Goal: Information Seeking & Learning: Learn about a topic

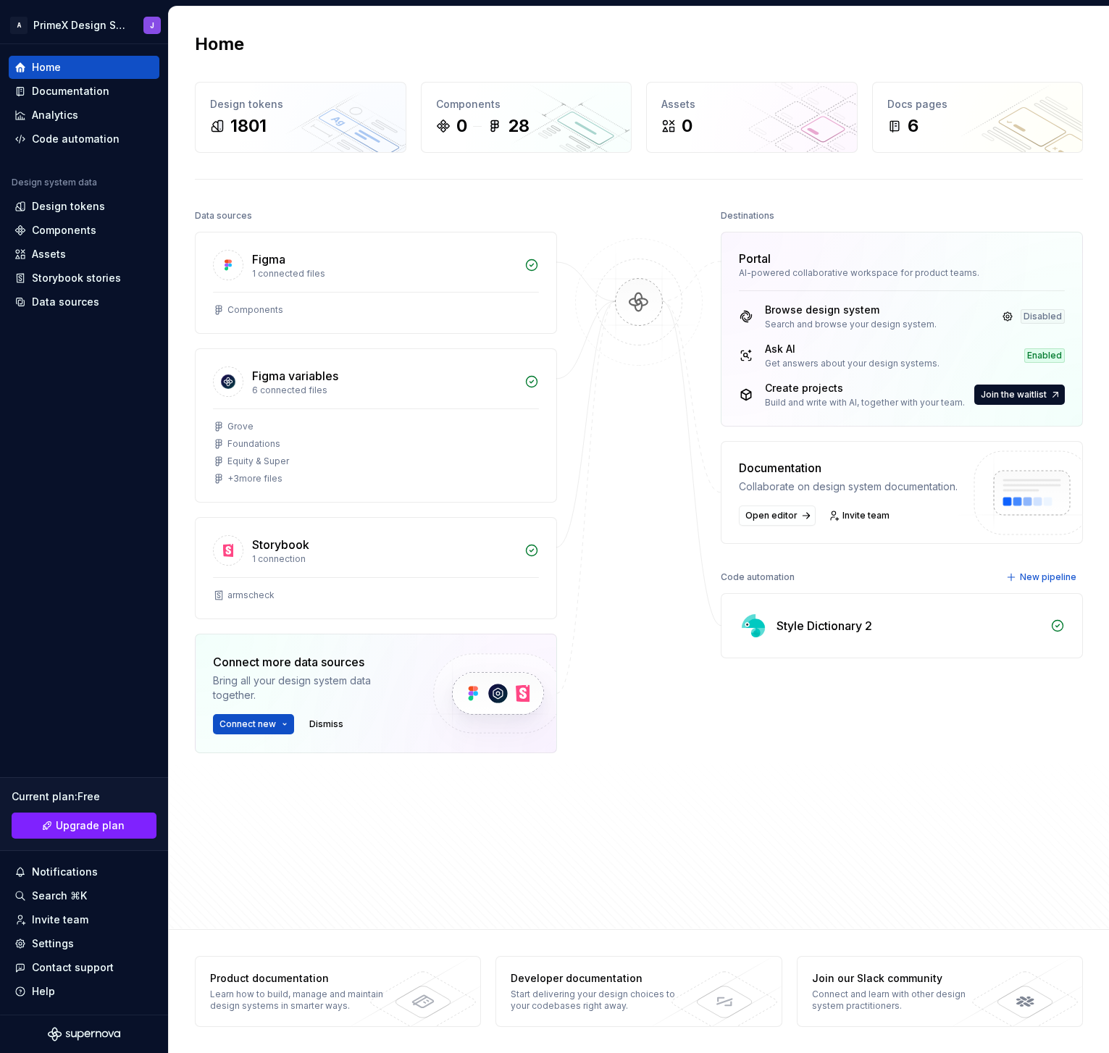
click at [634, 558] on div at bounding box center [638, 521] width 145 height 631
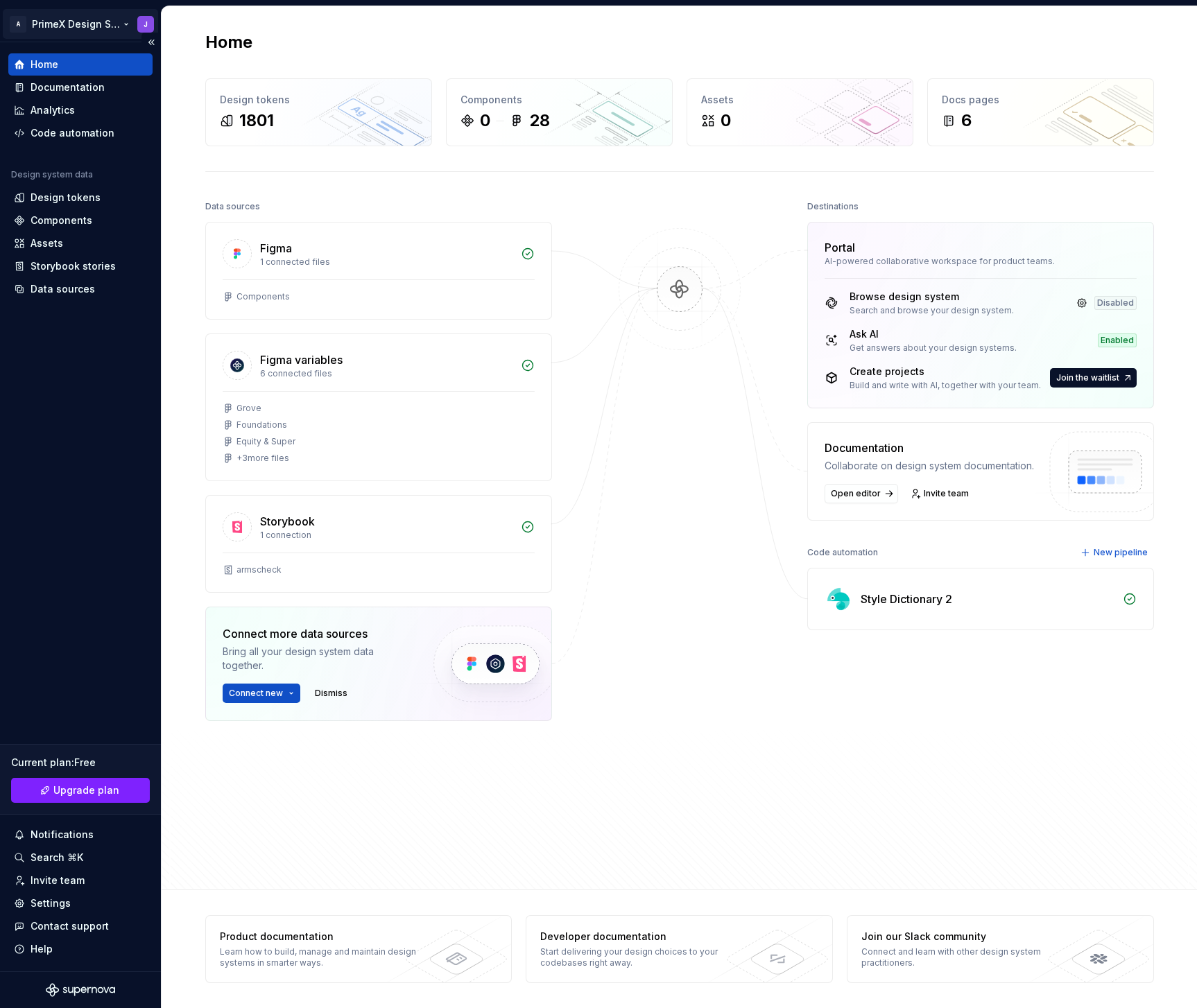
click at [100, 24] on html "A PrimeX Design System J Home Documentation Analytics Code automation Design sy…" at bounding box center [598, 504] width 1197 height 1008
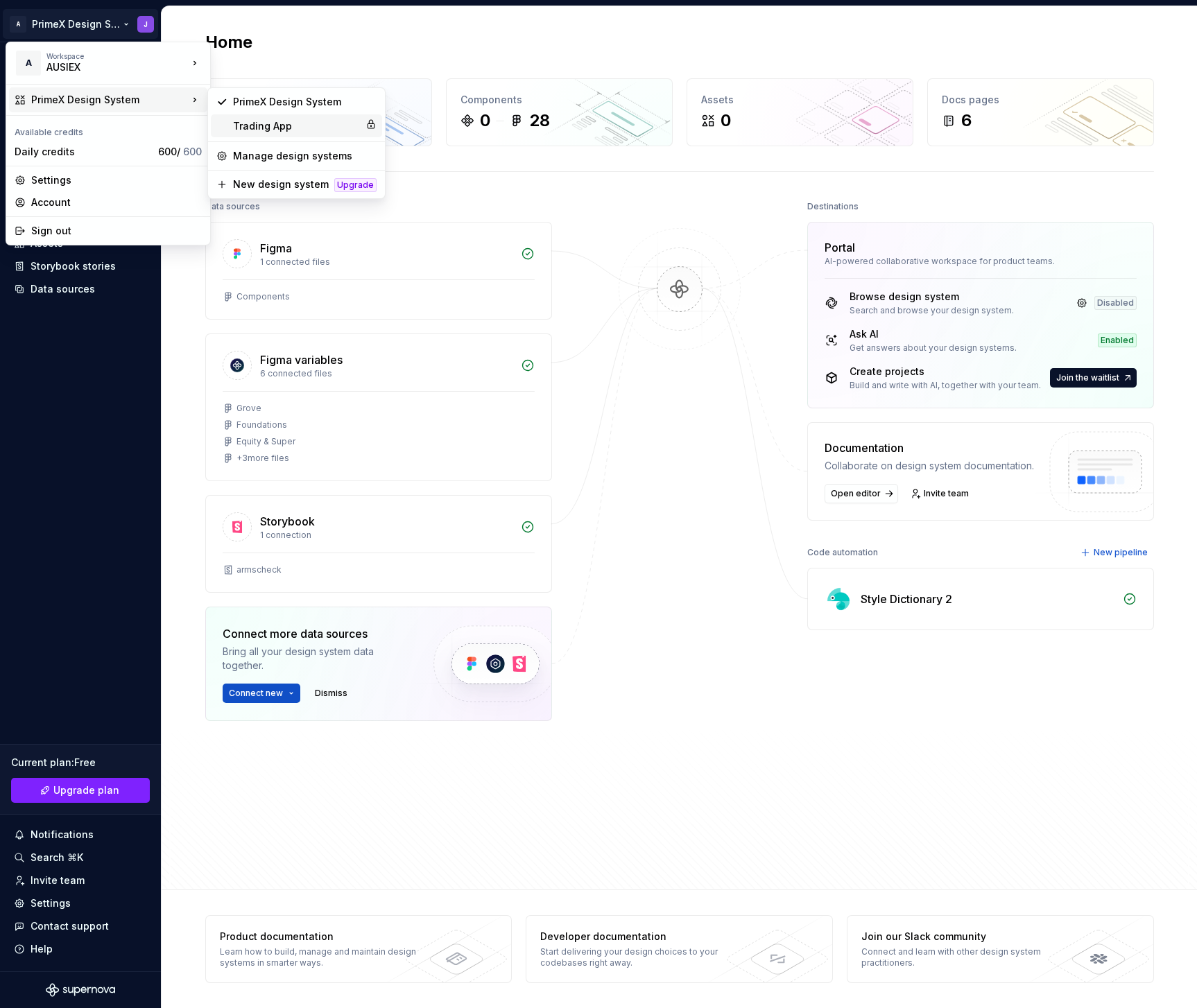
click at [291, 124] on div "Trading App" at bounding box center [296, 126] width 127 height 13
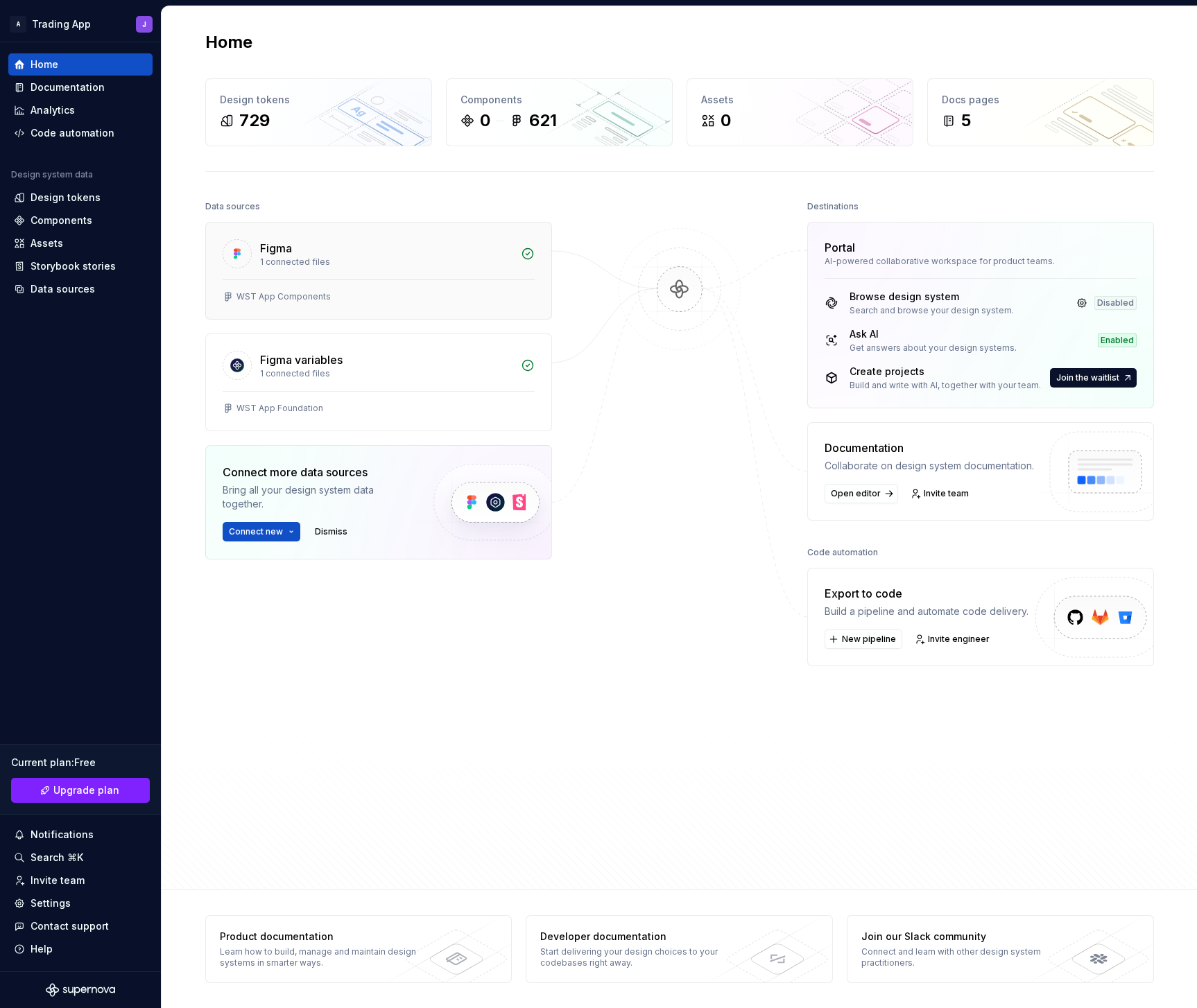
click at [349, 258] on div "1 connected files" at bounding box center [387, 262] width 253 height 11
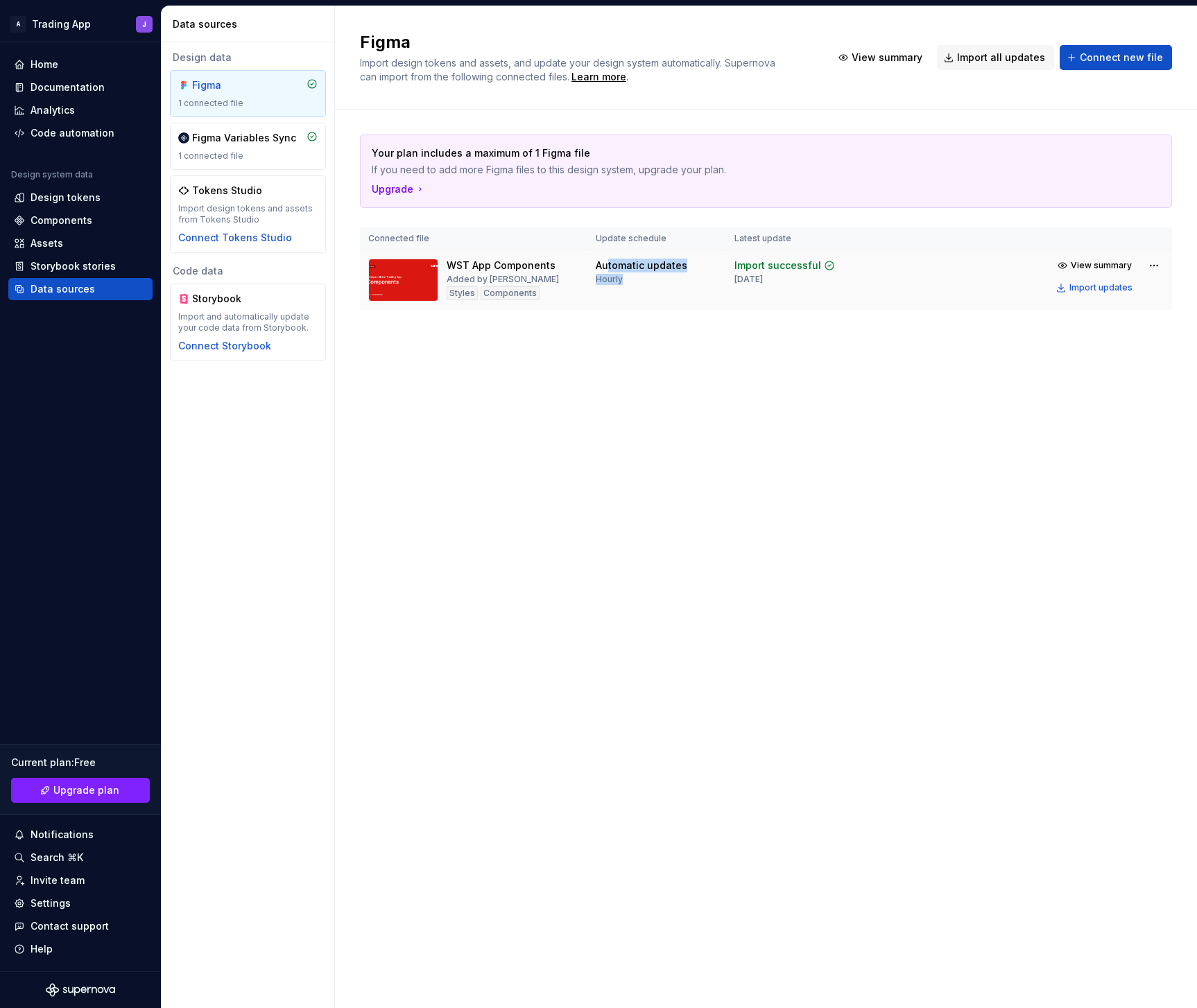
drag, startPoint x: 599, startPoint y: 267, endPoint x: 622, endPoint y: 300, distance: 40.2
click at [622, 300] on td "Automatic updates Hourly" at bounding box center [656, 280] width 139 height 60
click at [615, 405] on div "Figma Import design tokens and assets, and update your design system automatica…" at bounding box center [766, 507] width 862 height 1001
click at [84, 222] on div "Components" at bounding box center [61, 220] width 61 height 13
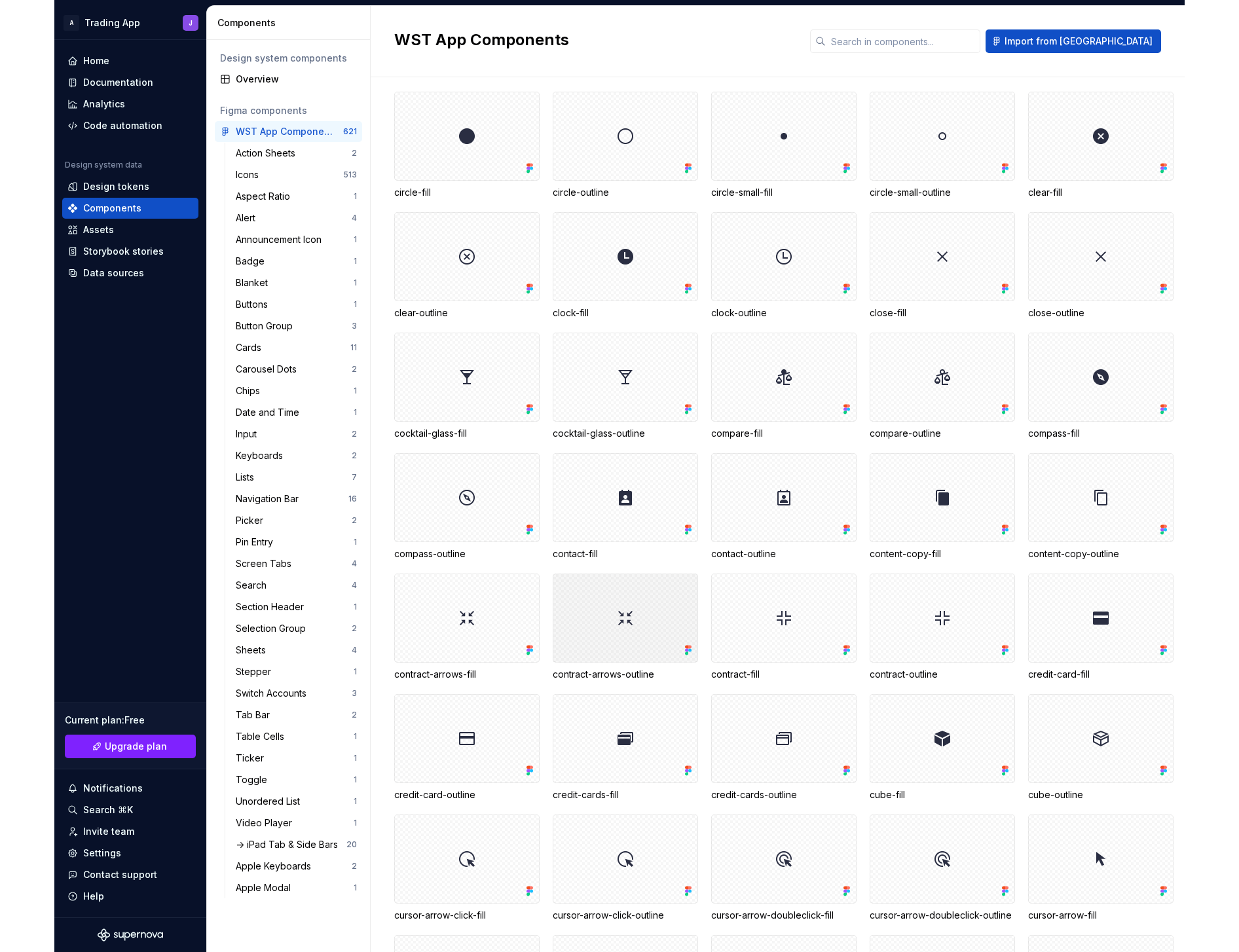
scroll to position [2128, 0]
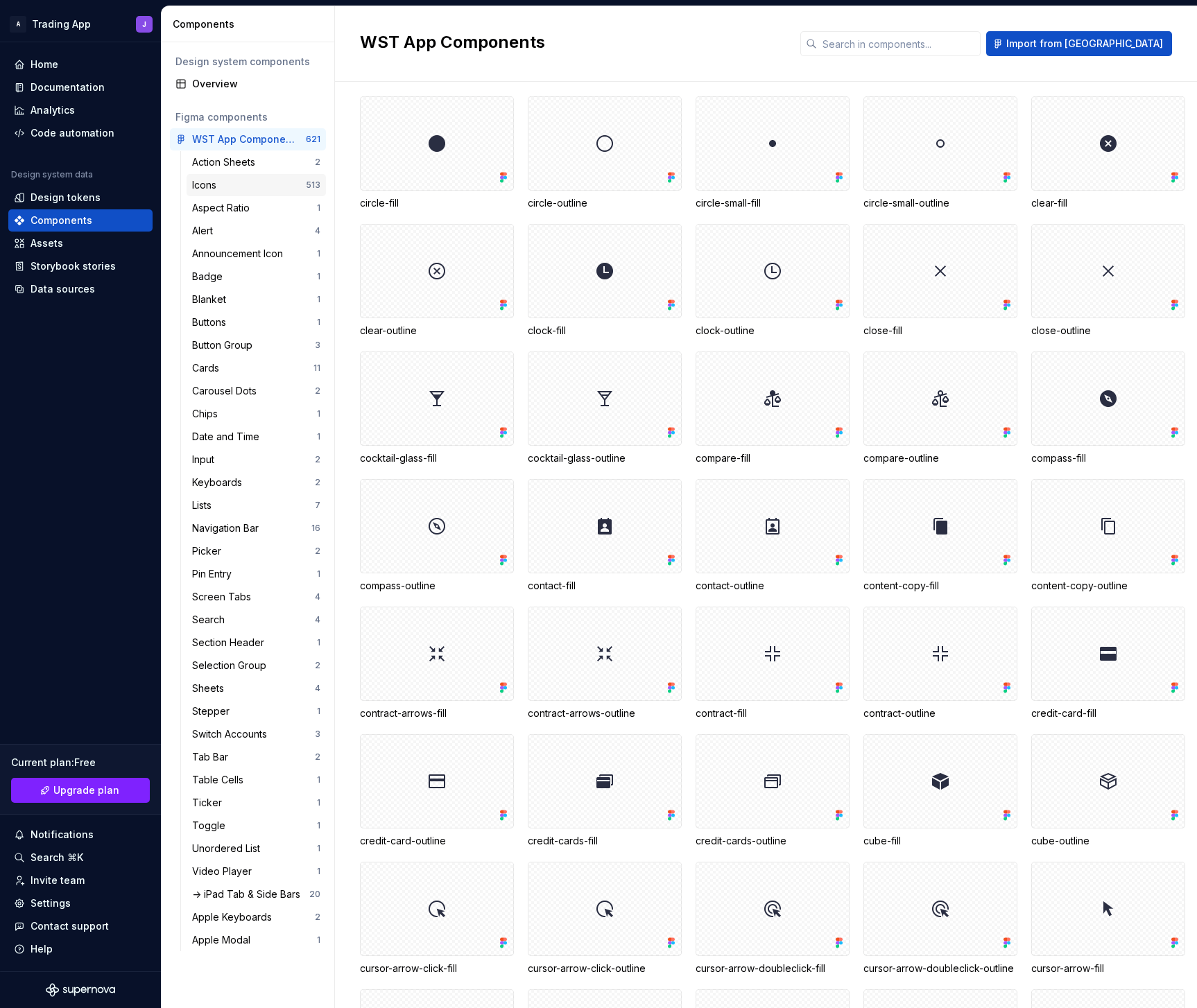
click at [243, 187] on div "Icons" at bounding box center [249, 185] width 114 height 13
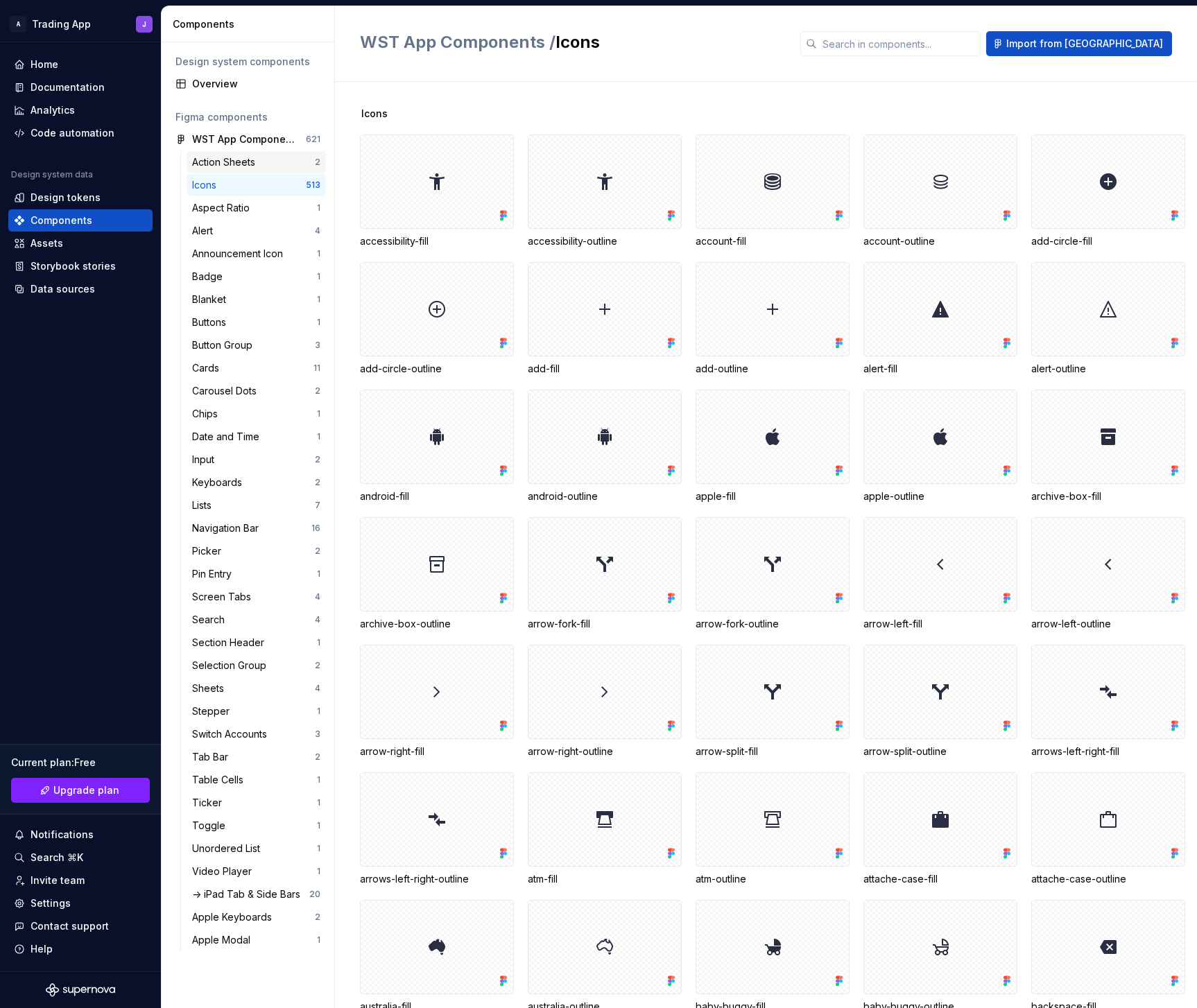
click at [265, 160] on div "Action Sheets" at bounding box center [254, 162] width 123 height 13
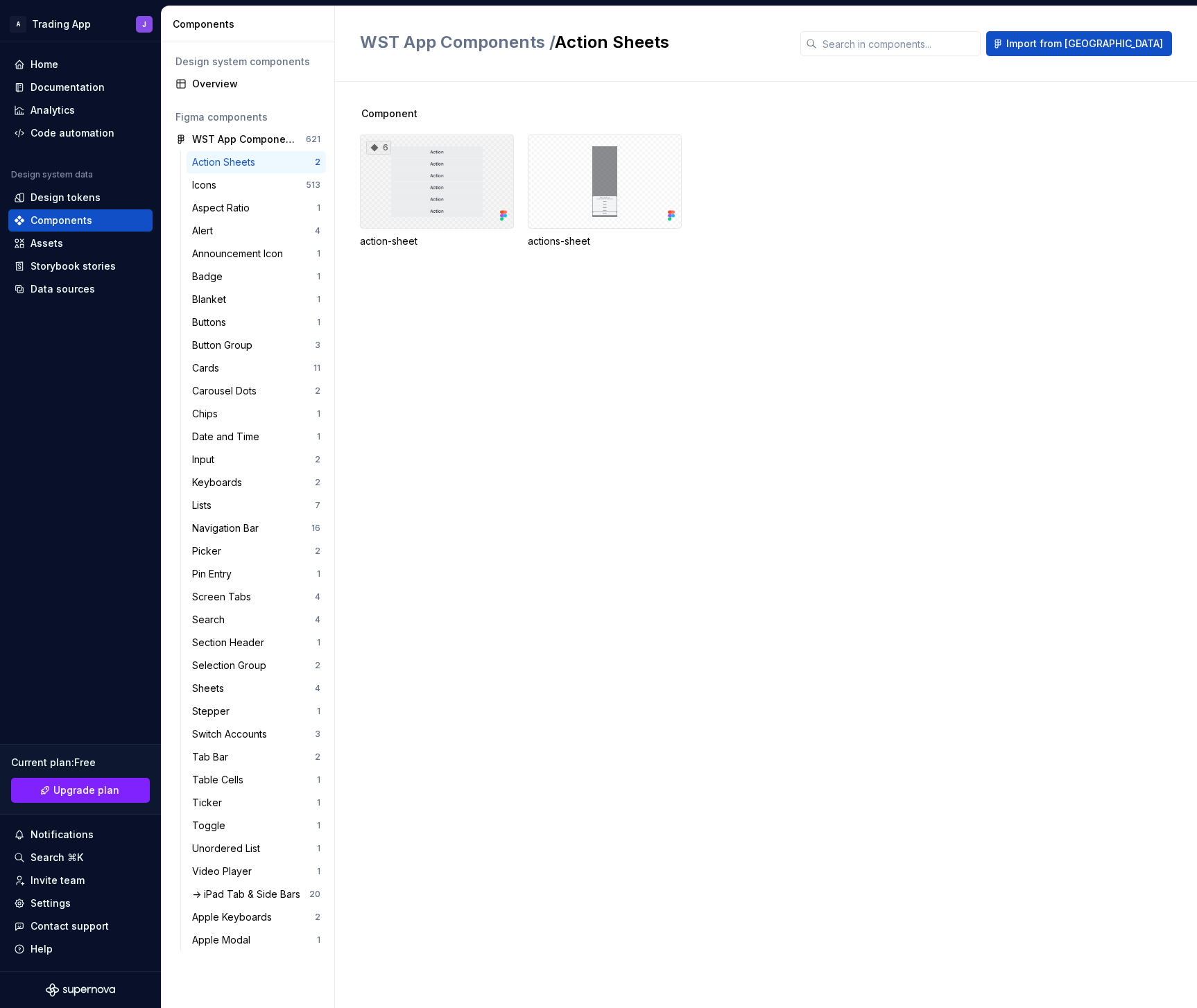
click at [451, 200] on div "6" at bounding box center [437, 181] width 154 height 94
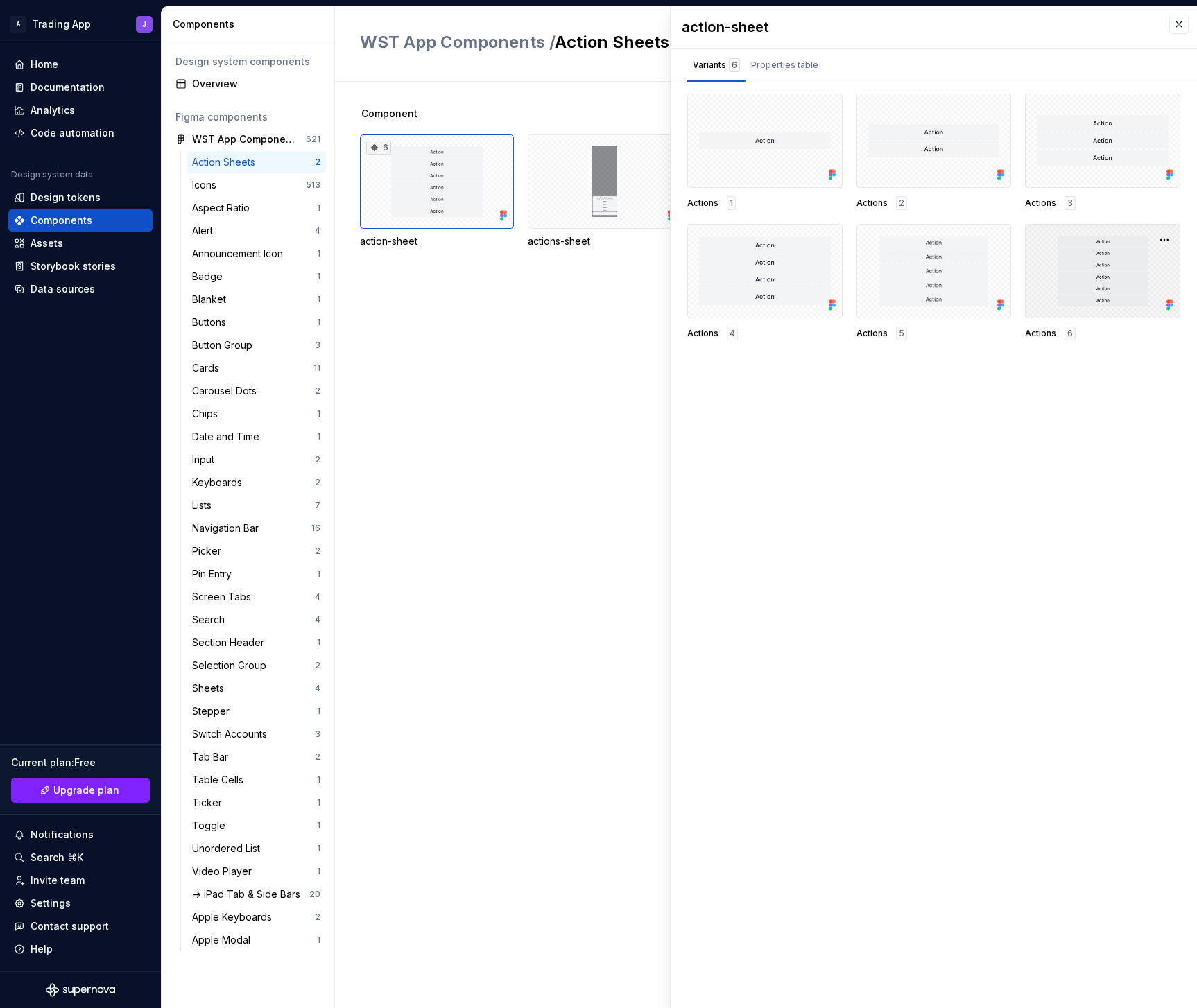
click at [1061, 260] on div at bounding box center [1102, 271] width 155 height 94
click at [997, 392] on div "action-sheet Variants 6 Properties table Actions 1 Actions 2 Actions 3 Actions …" at bounding box center [934, 507] width 527 height 1001
click at [788, 66] on div "Properties table" at bounding box center [784, 65] width 67 height 13
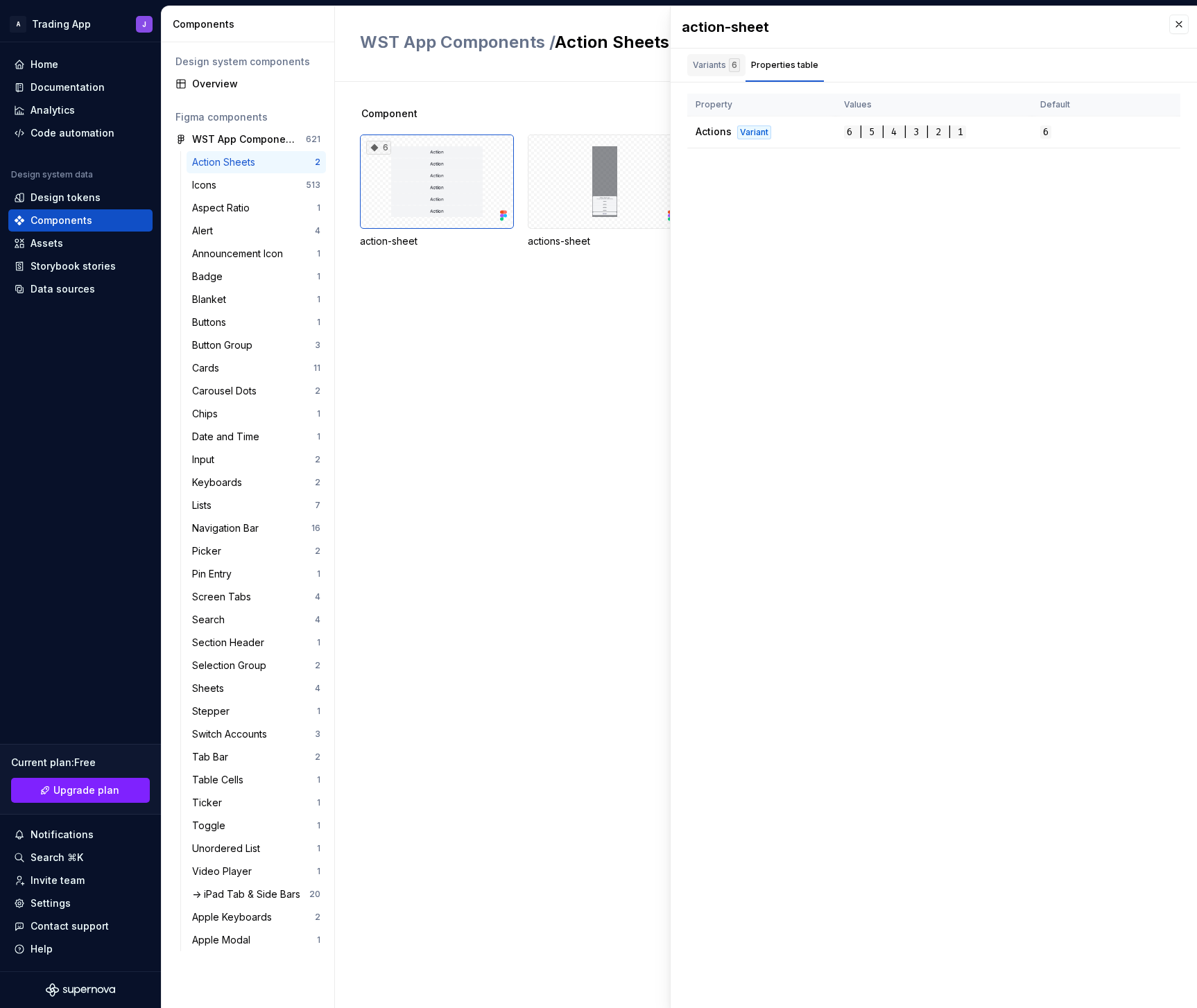
click at [717, 66] on div "Variants 6" at bounding box center [715, 65] width 47 height 13
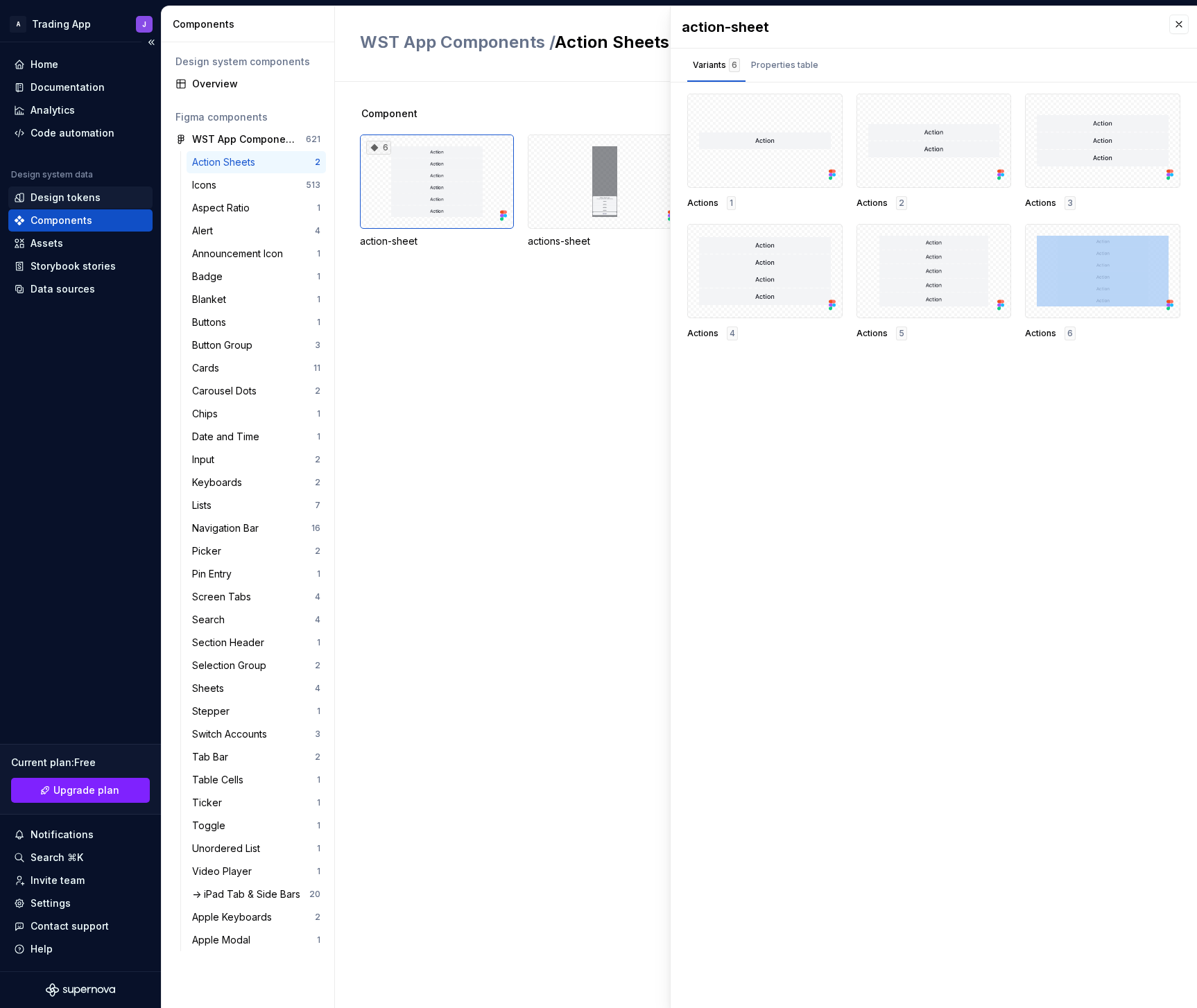
click at [92, 196] on div "Design tokens" at bounding box center [65, 197] width 70 height 13
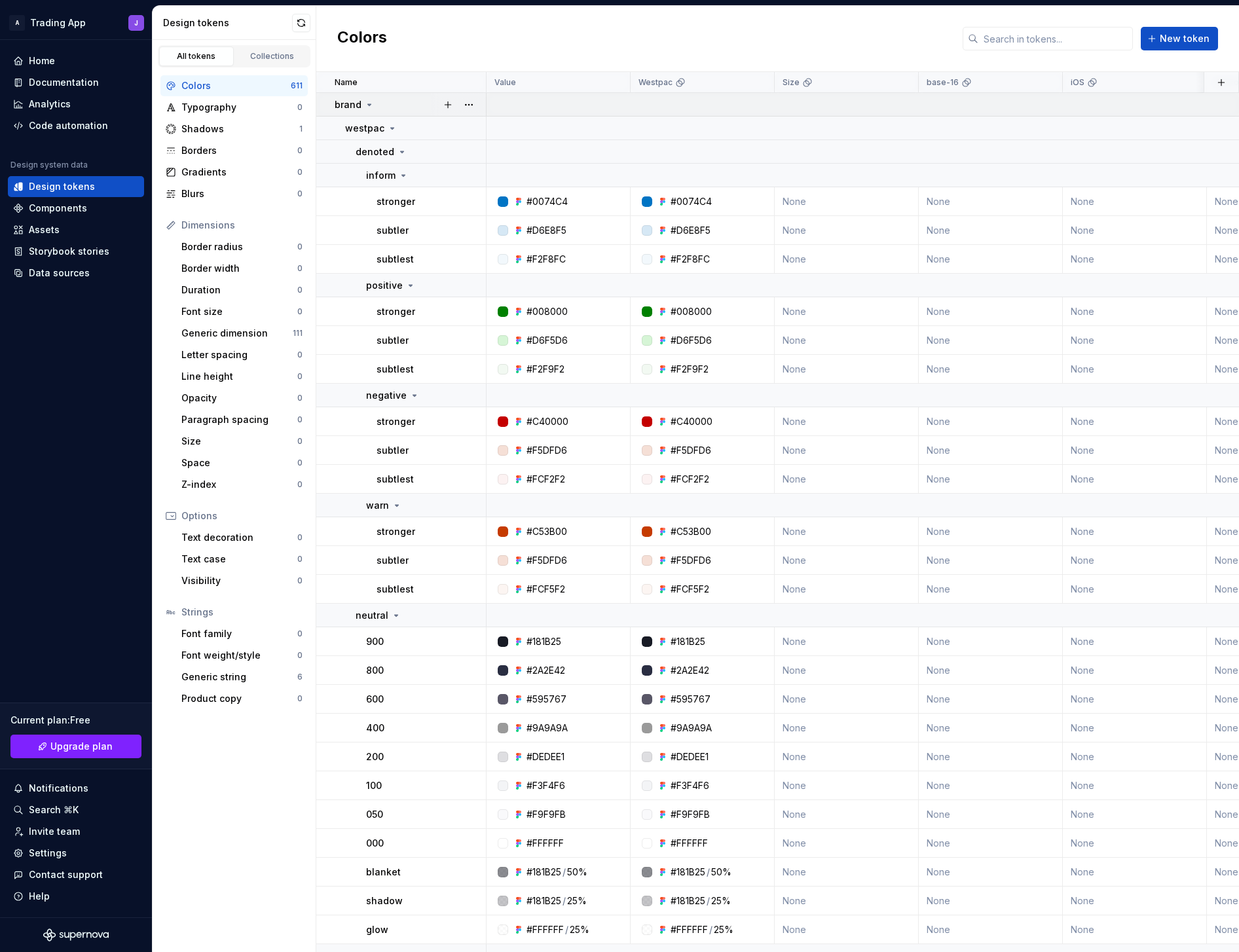
click at [366, 105] on icon at bounding box center [370, 105] width 11 height 11
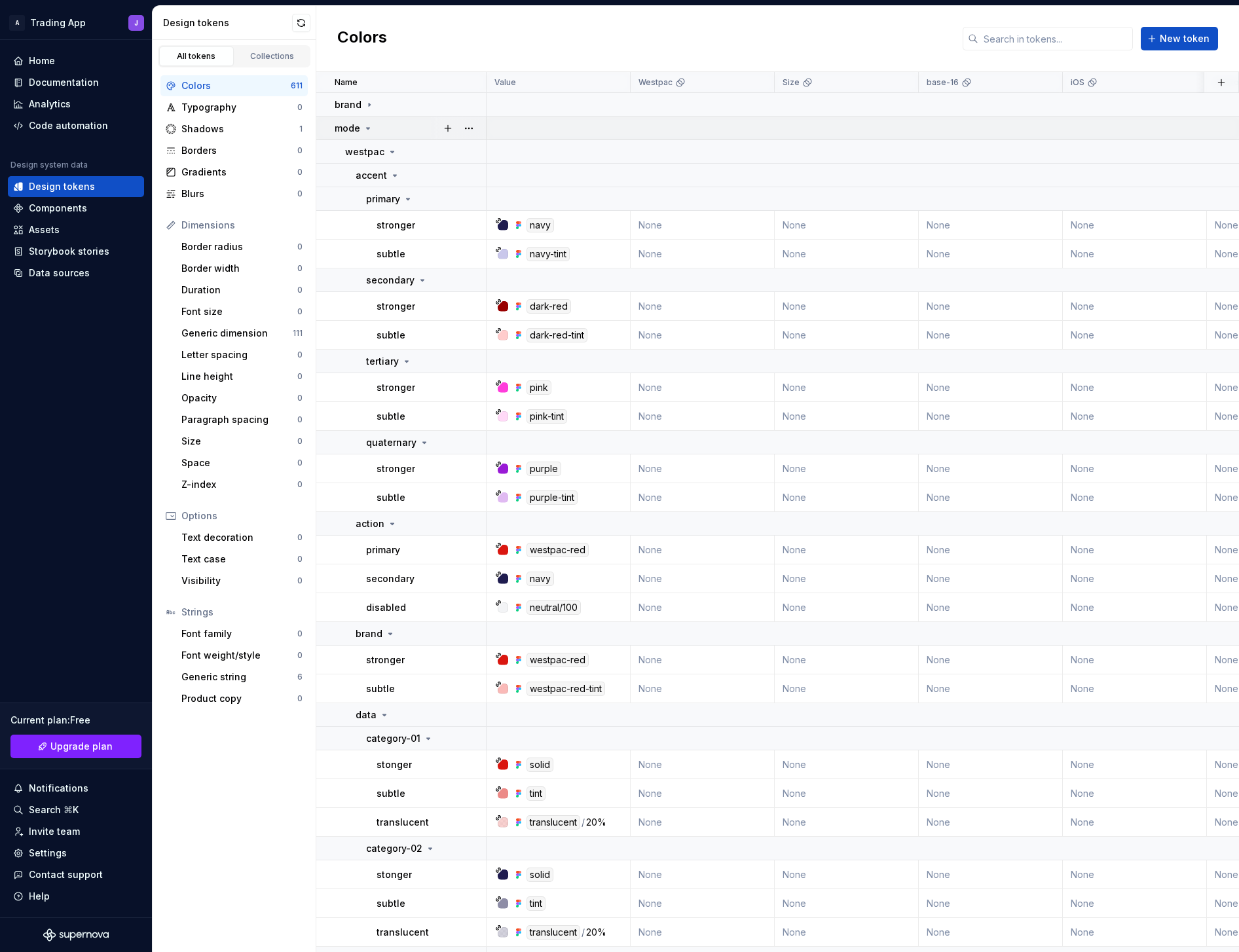
click at [368, 129] on icon at bounding box center [368, 128] width 11 height 11
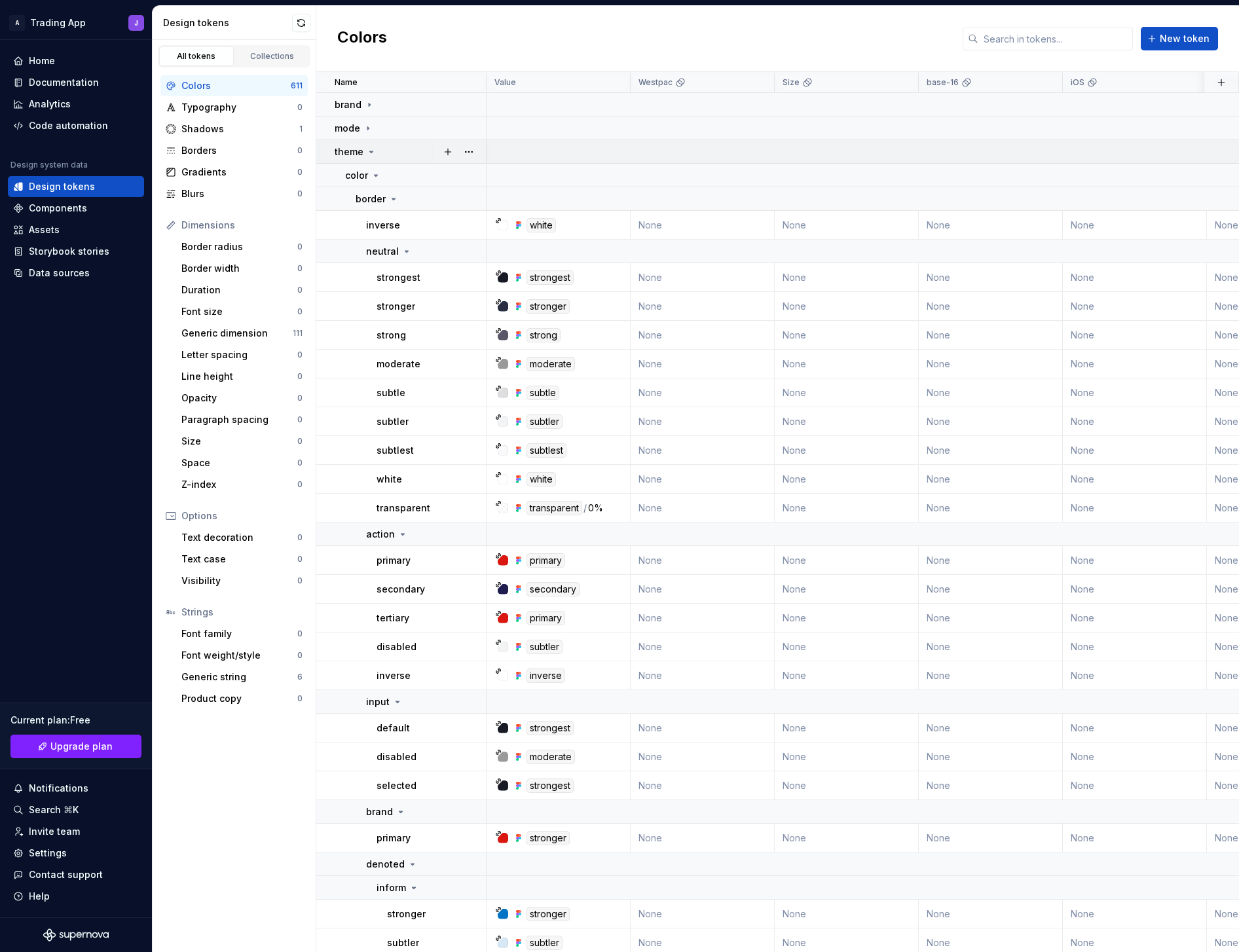
click at [370, 153] on icon at bounding box center [372, 151] width 4 height 1
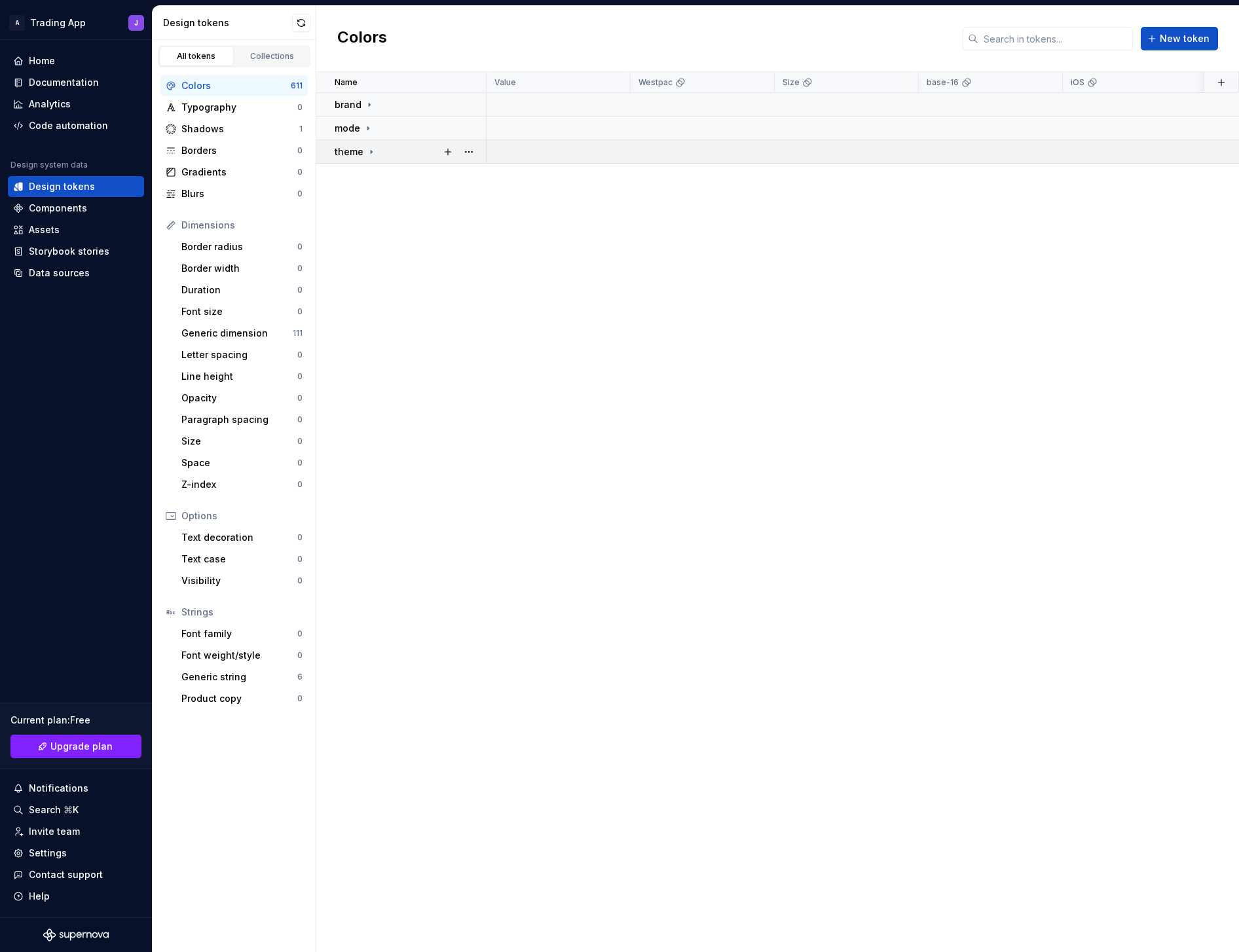
click at [371, 151] on icon at bounding box center [371, 152] width 1 height 4
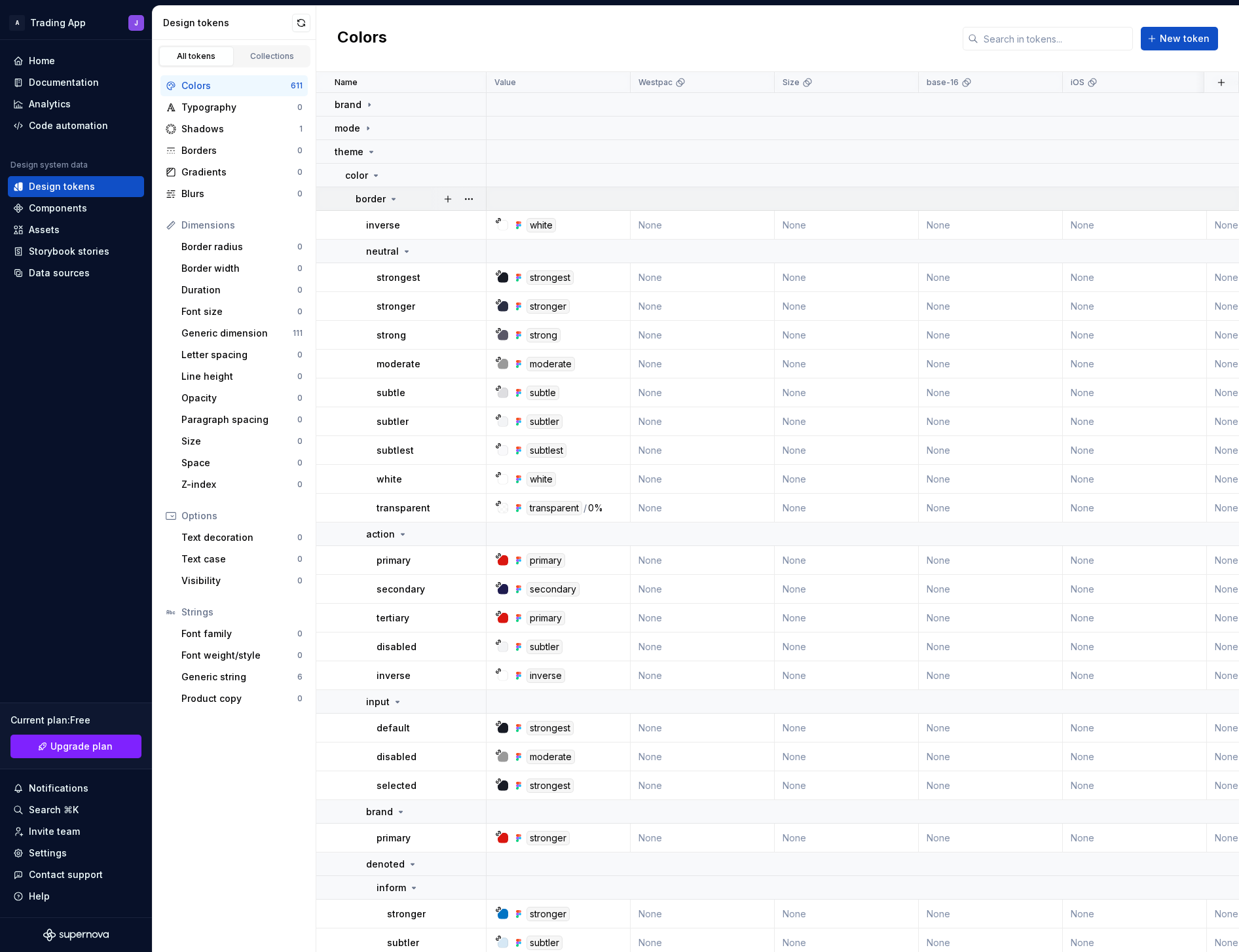
click at [394, 200] on icon at bounding box center [393, 199] width 11 height 11
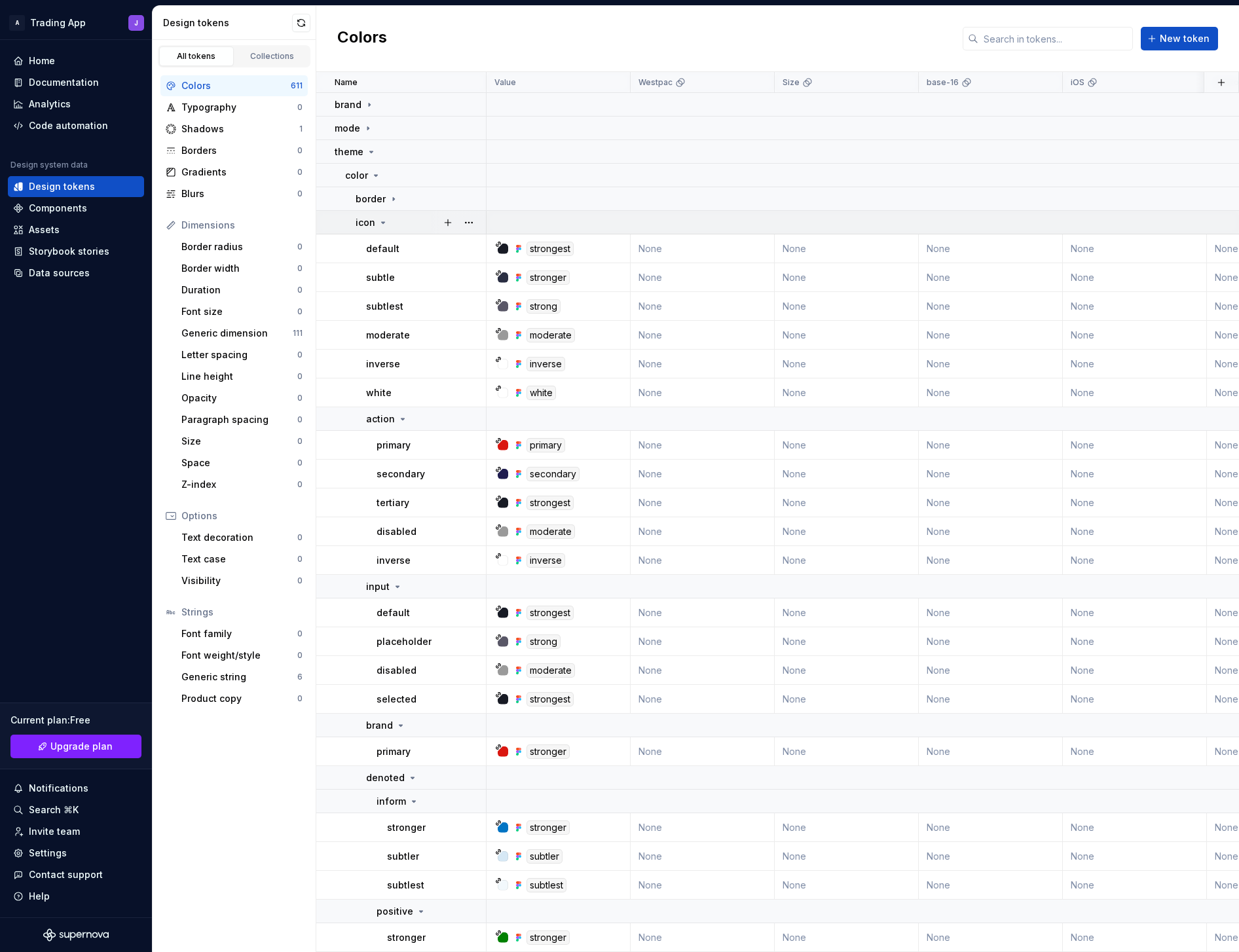
click at [378, 222] on icon at bounding box center [383, 222] width 11 height 11
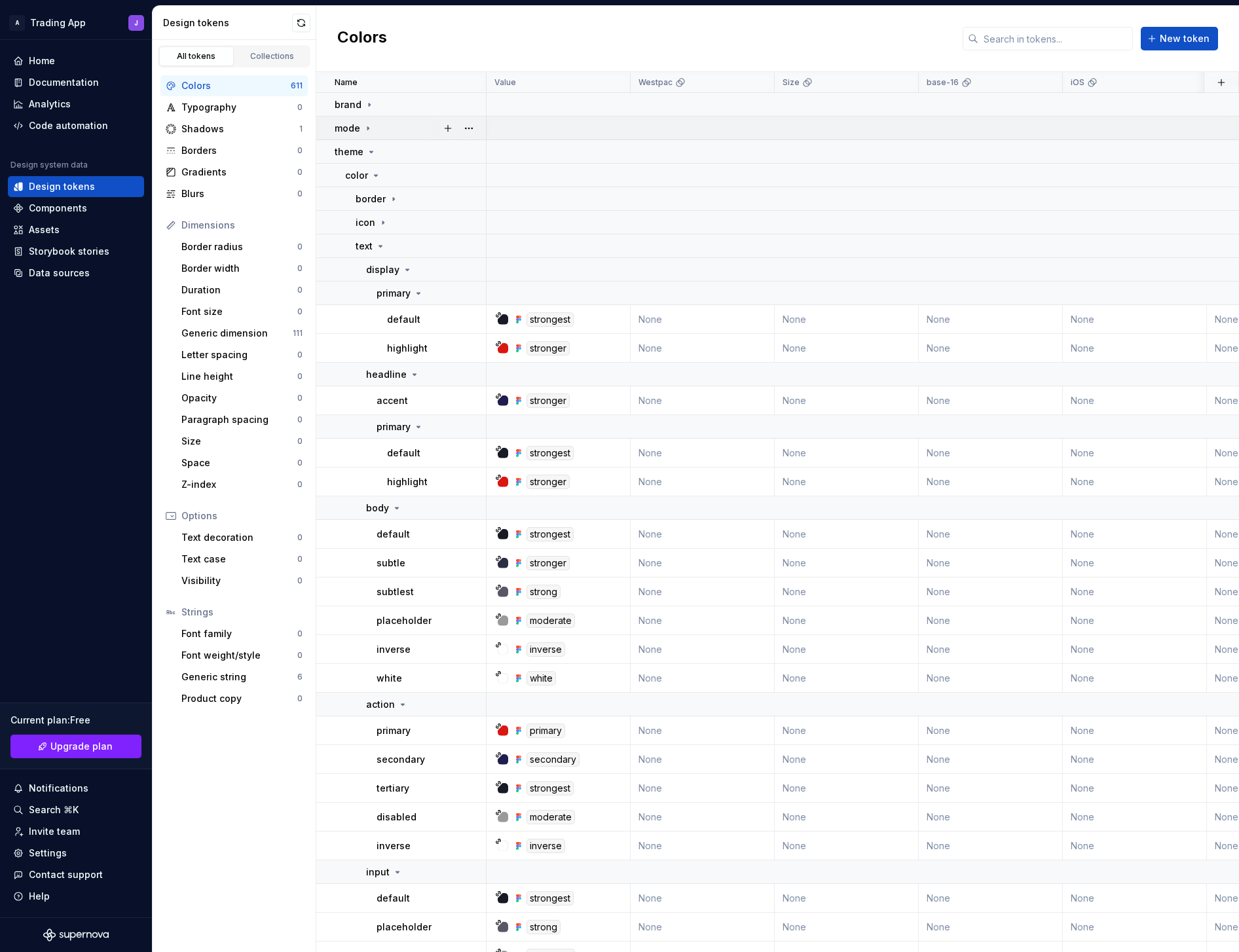
click at [367, 128] on icon at bounding box center [367, 128] width 1 height 4
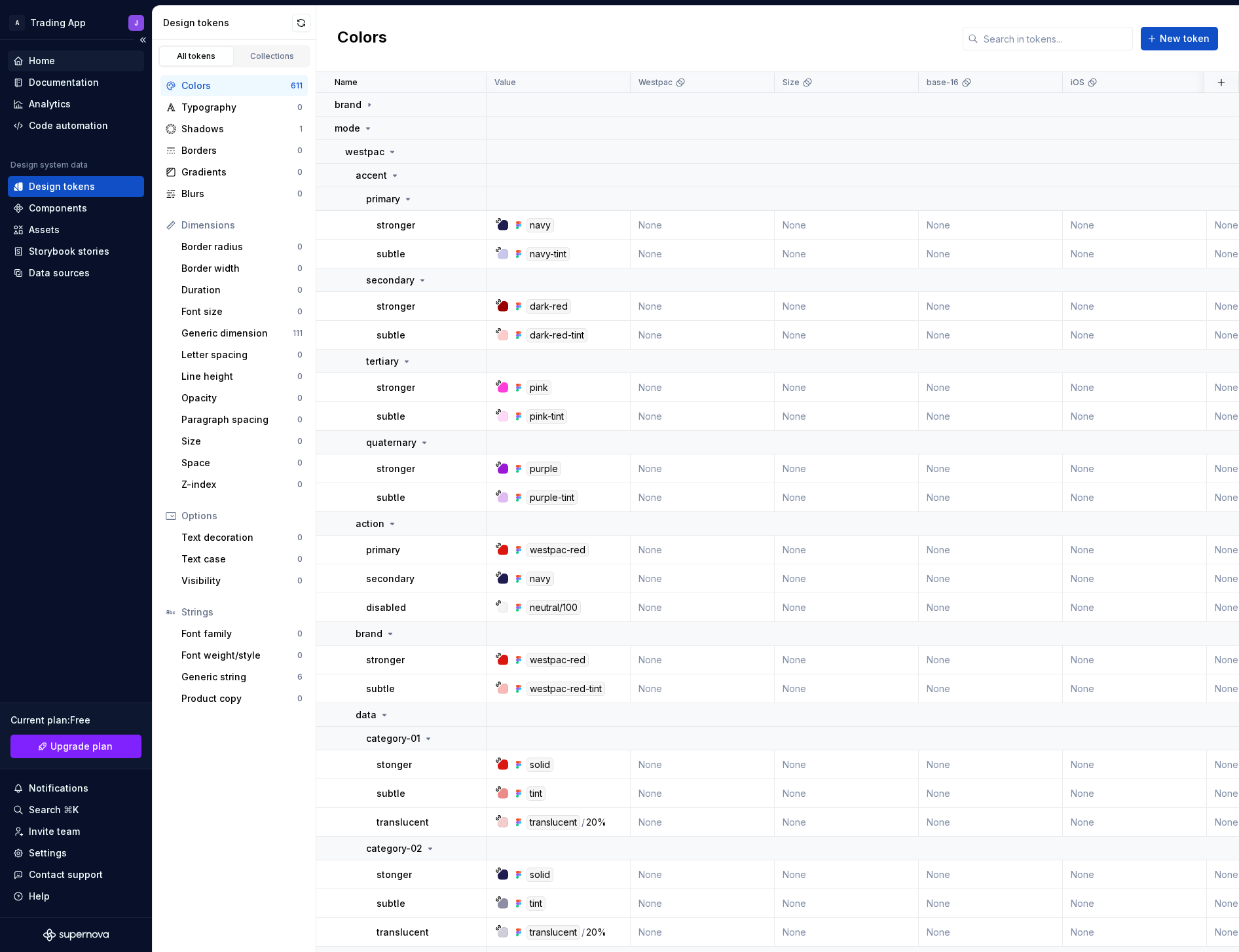
click at [43, 64] on div "Home" at bounding box center [42, 61] width 26 height 13
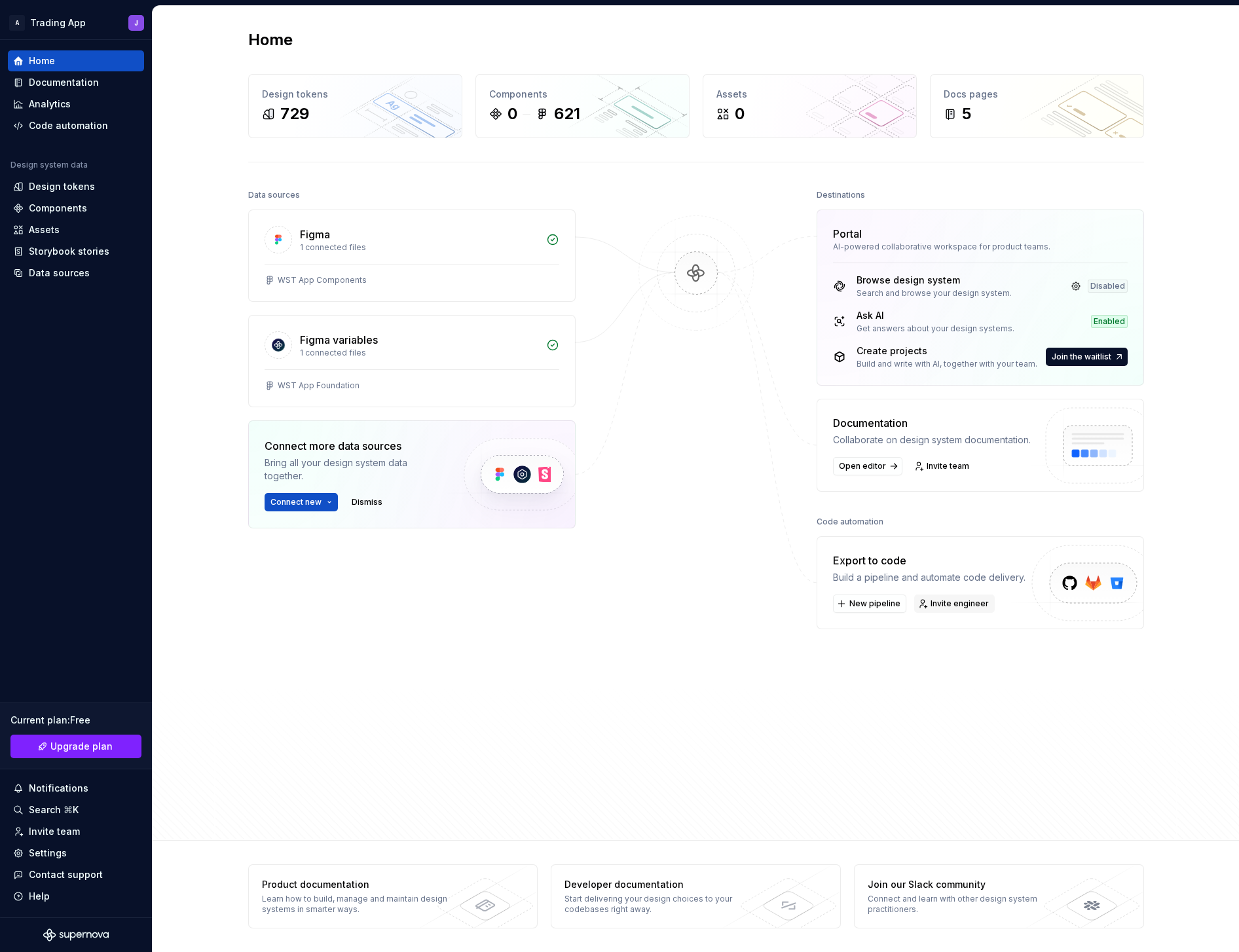
click at [972, 608] on span "Invite engineer" at bounding box center [960, 604] width 58 height 11
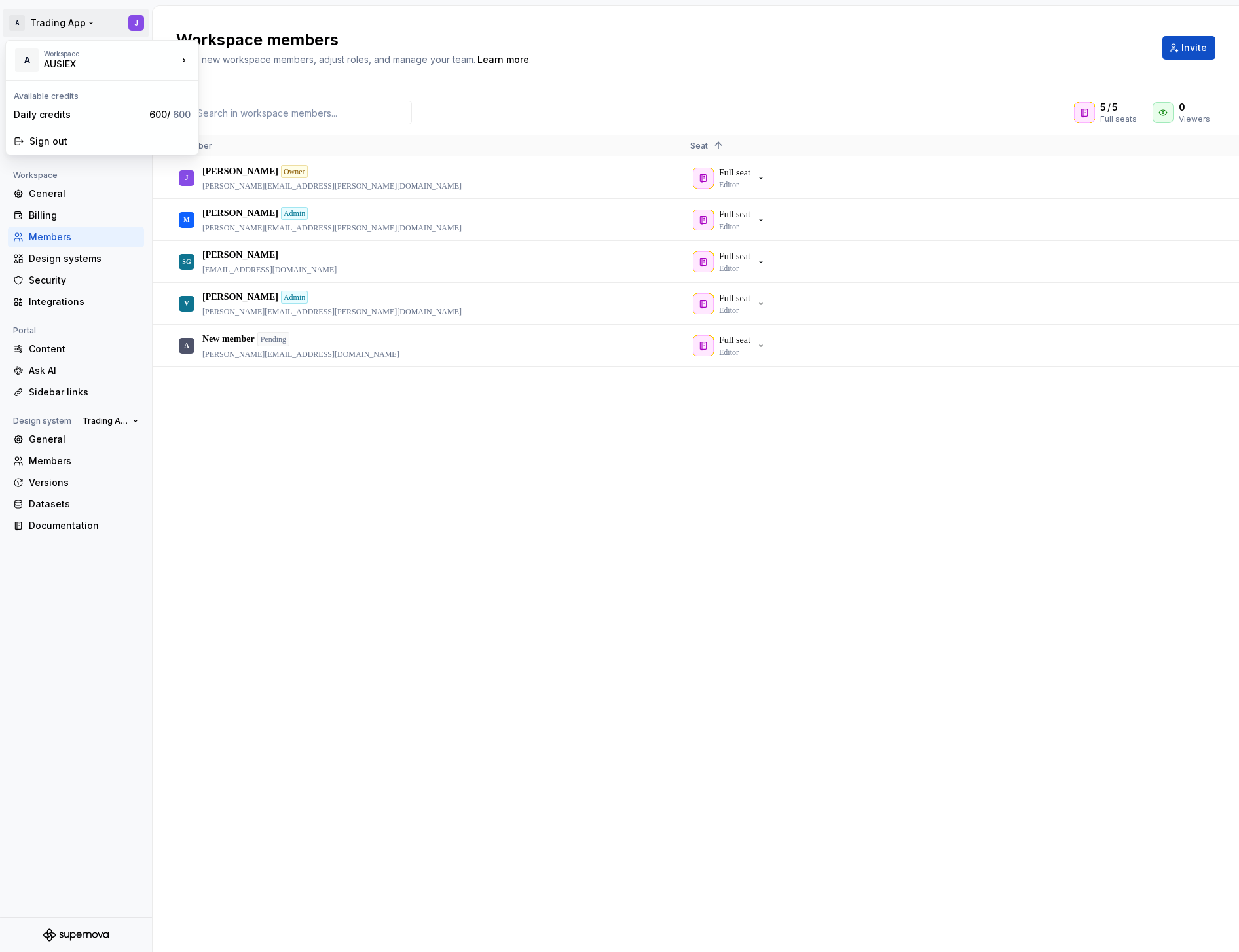
click at [46, 22] on html "A Trading App J Back Account Profile Authentication Notifications Workspace Gen…" at bounding box center [620, 476] width 1239 height 952
drag, startPoint x: 248, startPoint y: 15, endPoint x: 139, endPoint y: 40, distance: 111.8
click at [247, 15] on html "A Trading App J Back Account Profile Authentication Notifications Workspace Gen…" at bounding box center [620, 476] width 1239 height 952
click at [42, 54] on div "Back" at bounding box center [84, 57] width 110 height 13
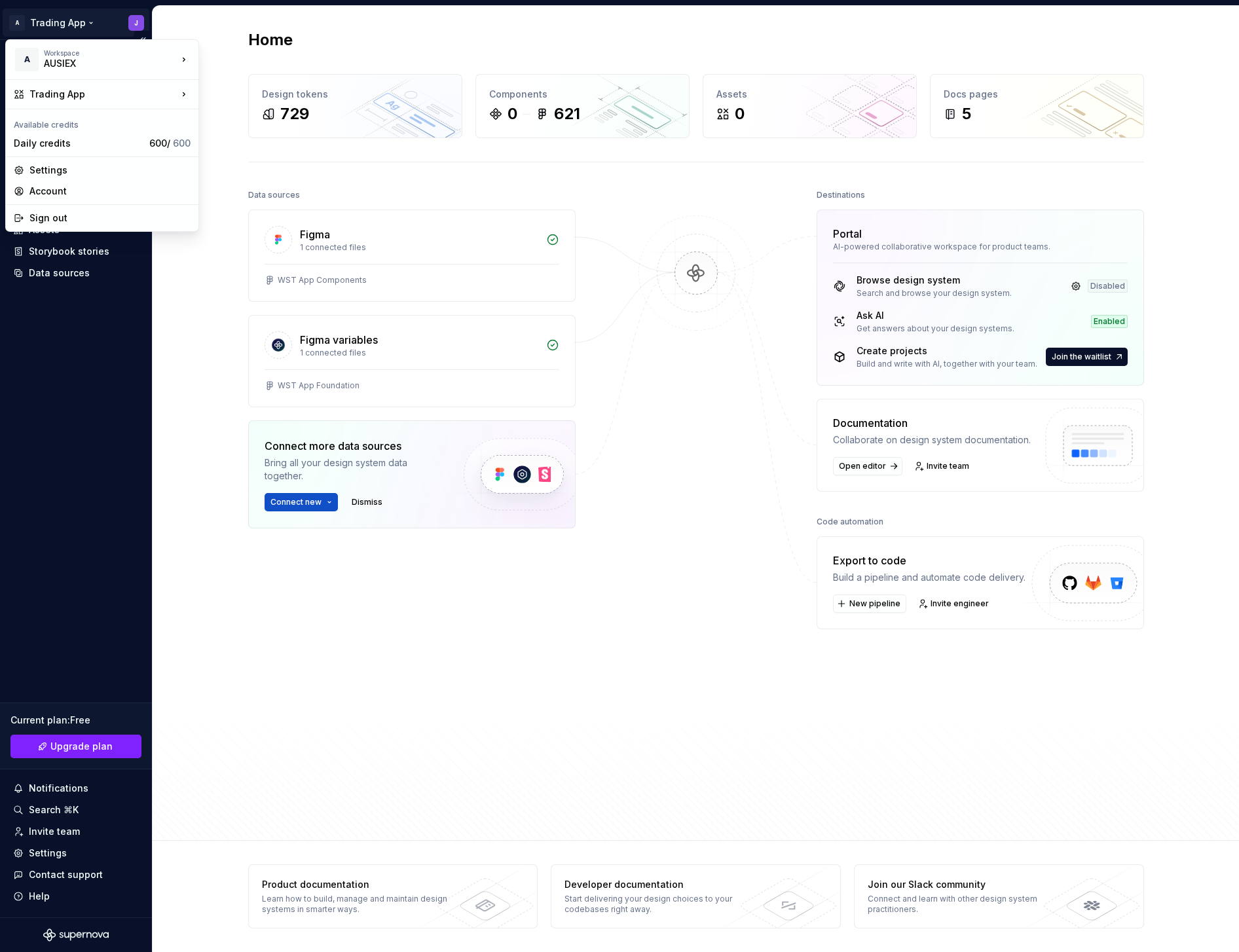
click at [80, 25] on html "A Trading App J Home Documentation Analytics Code automation Design system data…" at bounding box center [620, 476] width 1239 height 952
click at [280, 99] on div "PrimeX Design System" at bounding box center [288, 96] width 136 height 13
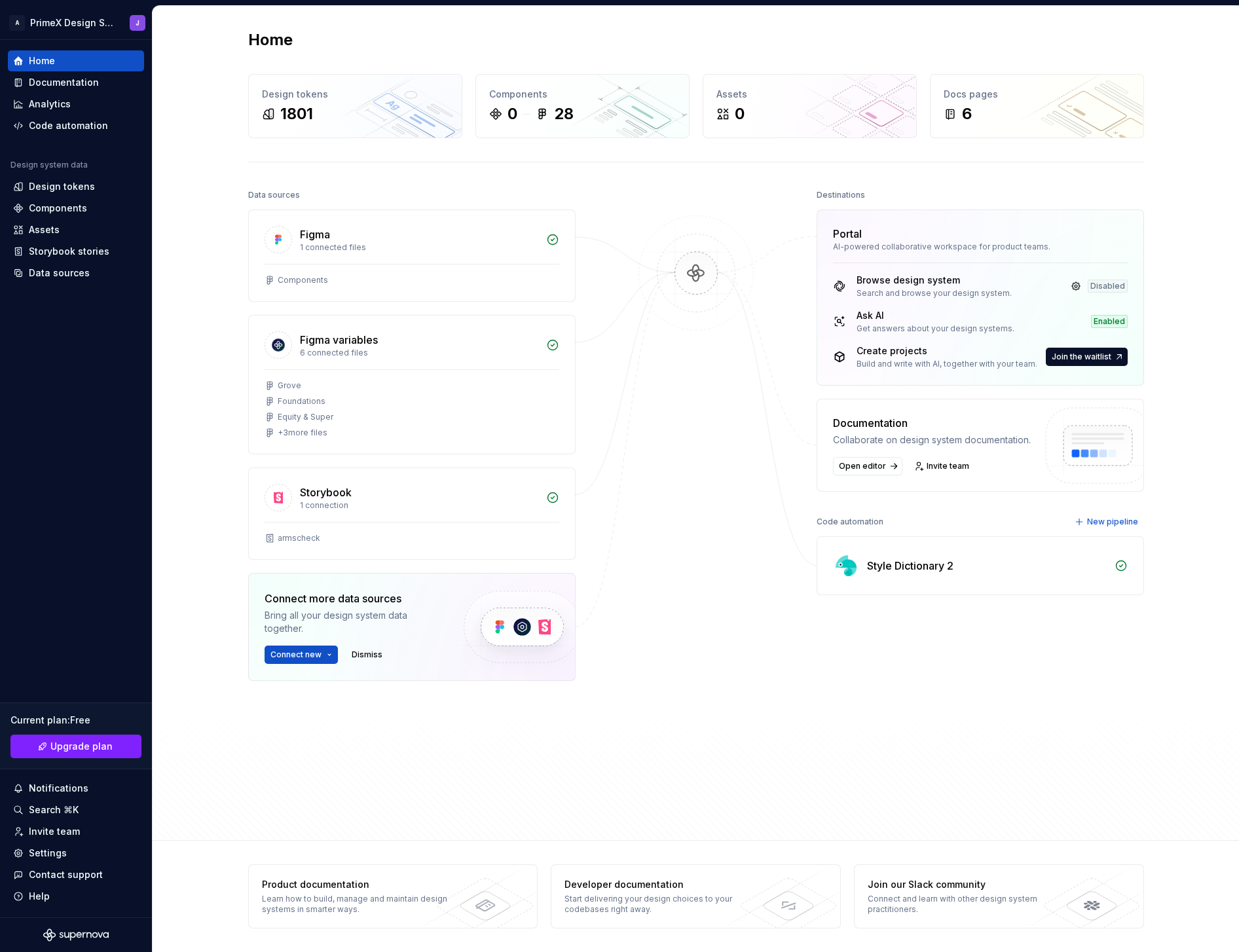
click at [922, 567] on div "Style Dictionary 2" at bounding box center [911, 565] width 87 height 15
drag, startPoint x: 867, startPoint y: 566, endPoint x: 1020, endPoint y: 571, distance: 153.1
click at [1020, 571] on div "Style Dictionary 2" at bounding box center [987, 565] width 240 height 15
click at [896, 630] on div "Destinations Portal AI-powered collaborative workspace for product teams. Brows…" at bounding box center [980, 471] width 327 height 570
click at [339, 495] on div "Storybook" at bounding box center [326, 492] width 52 height 15
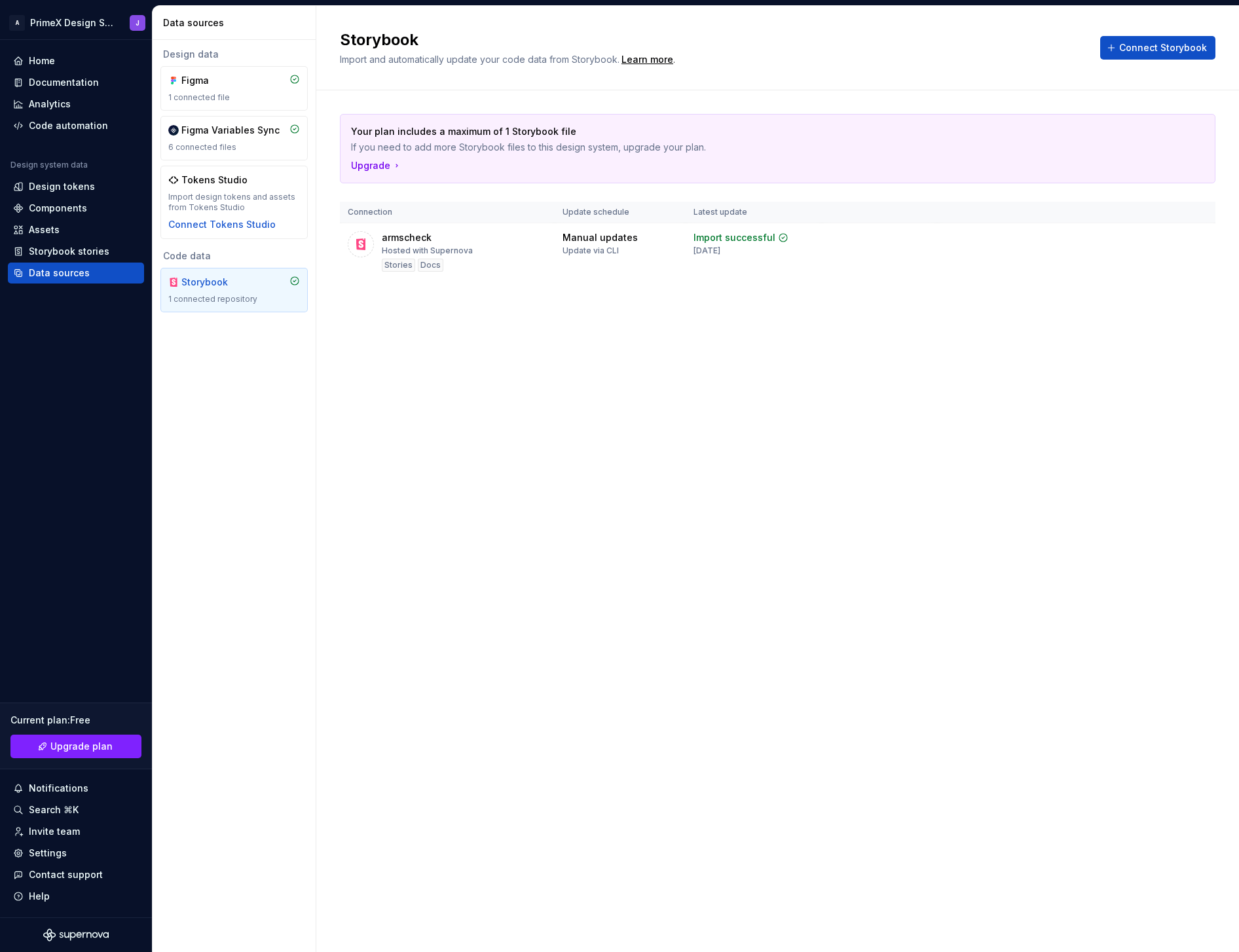
click at [562, 378] on div "Storybook Import and automatically update your code data from Storybook. Learn …" at bounding box center [778, 479] width 922 height 946
click at [544, 352] on div "Storybook Import and automatically update your code data from Storybook. Learn …" at bounding box center [778, 479] width 922 height 946
click at [324, 44] on div "Storybook Import and automatically update your code data from Storybook. Learn …" at bounding box center [778, 48] width 922 height 84
click at [372, 372] on div "Storybook Import and automatically update your code data from Storybook. Learn …" at bounding box center [778, 479] width 922 height 946
click at [846, 33] on h2 "Storybook" at bounding box center [712, 40] width 744 height 21
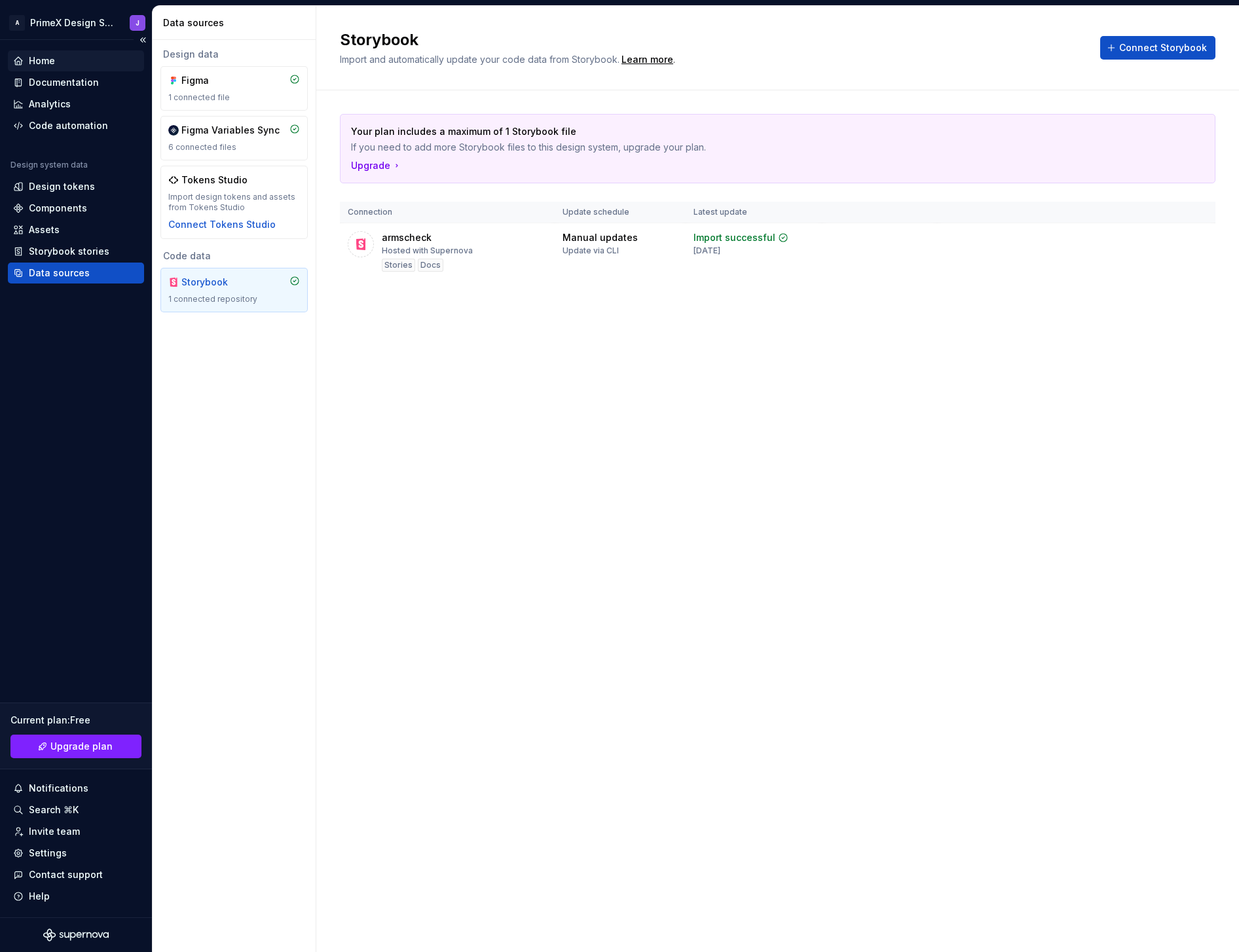
click at [39, 60] on div "Home" at bounding box center [42, 61] width 26 height 13
